Goal: Book appointment/travel/reservation

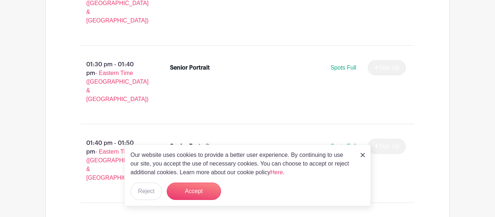
scroll to position [2620, 0]
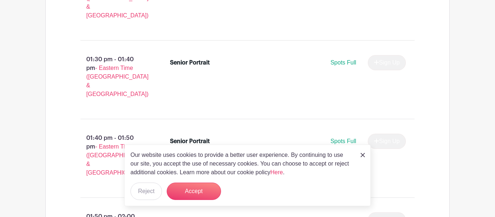
click at [362, 155] on img at bounding box center [363, 155] width 4 height 4
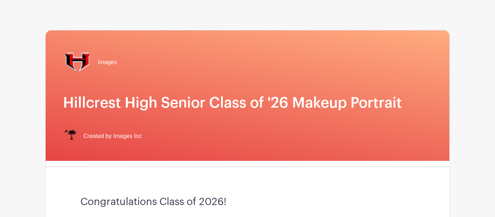
scroll to position [0, 0]
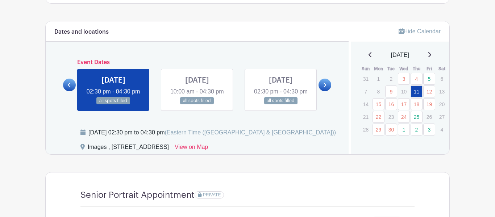
scroll to position [367, 0]
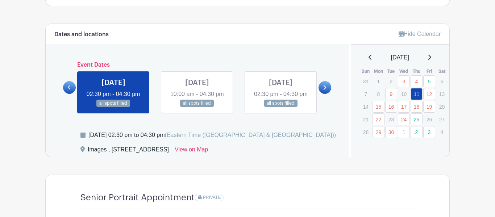
click at [324, 90] on icon at bounding box center [324, 87] width 3 height 5
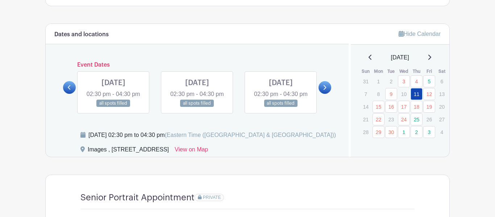
click at [324, 90] on icon at bounding box center [324, 87] width 3 height 5
click at [113, 107] on link at bounding box center [113, 107] width 0 height 0
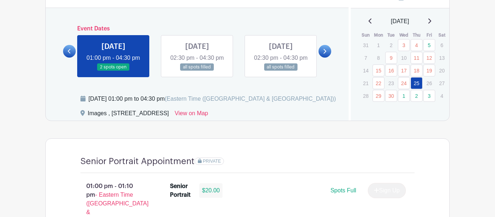
scroll to position [402, 0]
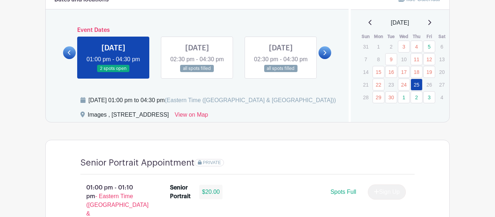
click at [113, 73] on link at bounding box center [113, 73] width 0 height 0
click at [417, 84] on link "25" at bounding box center [417, 85] width 12 height 12
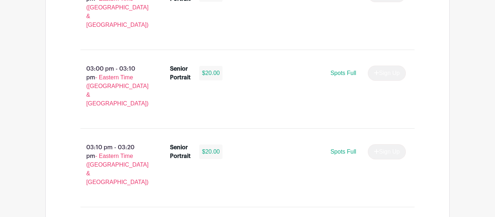
scroll to position [1464, 0]
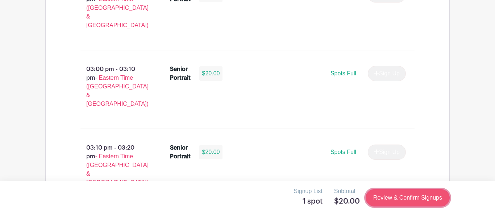
click at [414, 192] on link "Review & Confirm Signups" at bounding box center [408, 197] width 84 height 17
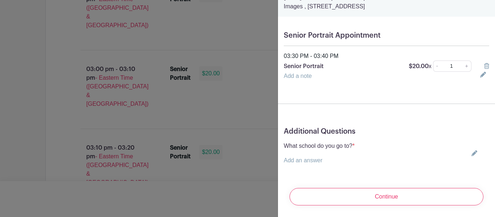
scroll to position [0, 0]
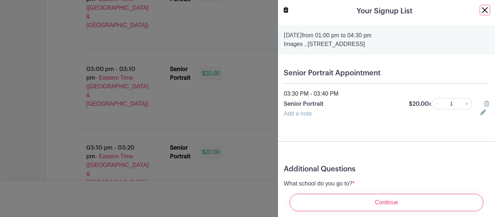
click at [484, 7] on button "Close" at bounding box center [485, 10] width 9 height 9
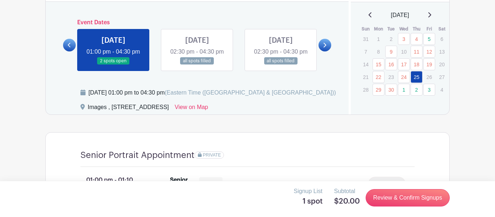
scroll to position [410, 0]
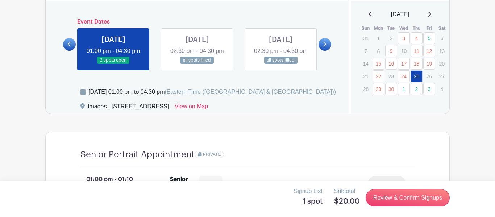
click at [325, 47] on icon at bounding box center [324, 44] width 3 height 5
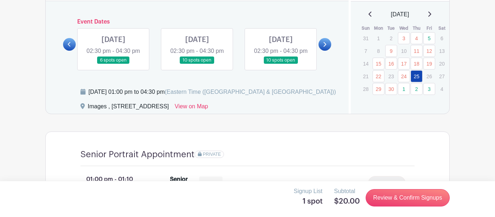
click at [324, 47] on icon at bounding box center [324, 44] width 3 height 5
click at [70, 47] on icon at bounding box center [69, 44] width 3 height 5
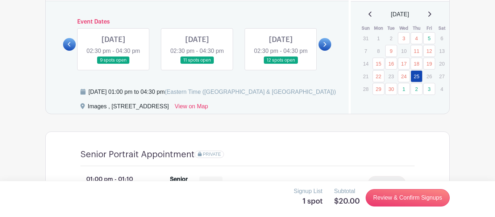
click at [70, 47] on icon at bounding box center [69, 44] width 3 height 5
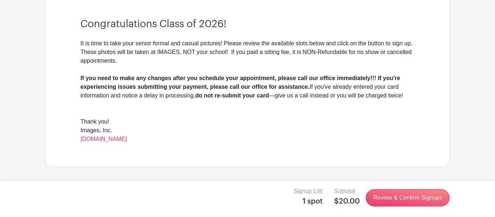
scroll to position [209, 0]
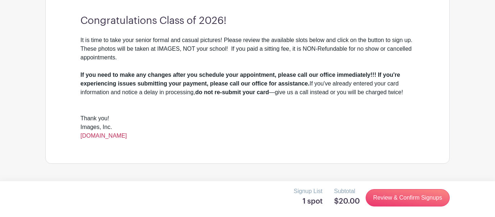
click at [114, 137] on link "[DOMAIN_NAME]" at bounding box center [103, 136] width 46 height 6
